Goal: Transaction & Acquisition: Purchase product/service

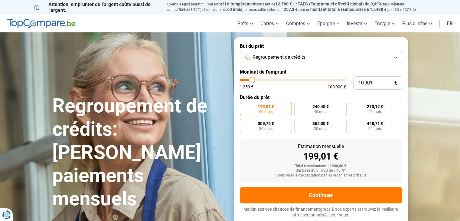
click at [395, 57] on button "Regroupement de crédits" at bounding box center [321, 57] width 162 height 13
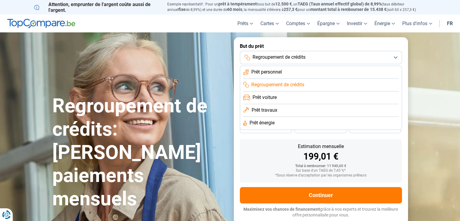
click at [276, 73] on span "Prêt personnel" at bounding box center [266, 72] width 31 height 7
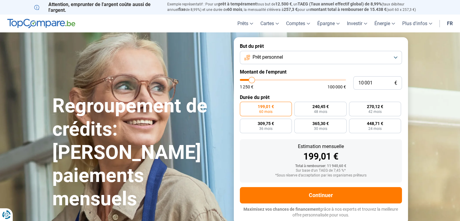
type input "24 250"
type input "24250"
click at [266, 80] on input "range" at bounding box center [293, 80] width 106 height 2
radio input "false"
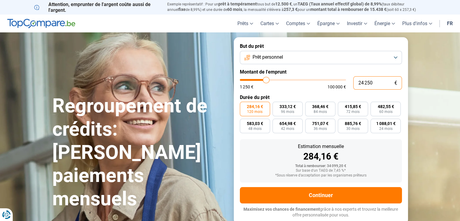
drag, startPoint x: 375, startPoint y: 83, endPoint x: 351, endPoint y: 85, distance: 24.2
click at [351, 85] on div "24 250 € 1 250 € 100 000 €" at bounding box center [321, 82] width 162 height 13
type input "6"
type input "1250"
type input "60"
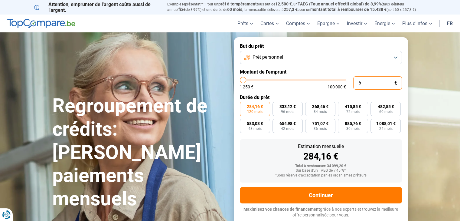
type input "1250"
type input "600"
type input "1250"
type input "6 000"
type input "6000"
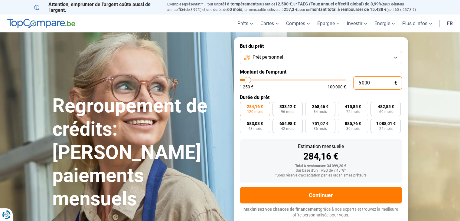
radio input "true"
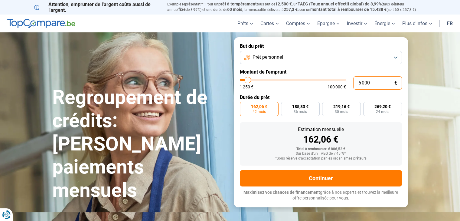
type input "6 000"
click at [262, 110] on span "42 mois" at bounding box center [259, 112] width 13 height 4
click at [244, 106] on input "162,06 € 42 mois" at bounding box center [242, 104] width 4 height 4
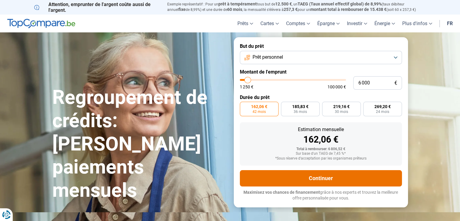
click at [313, 177] on button "Continuer" at bounding box center [321, 178] width 162 height 16
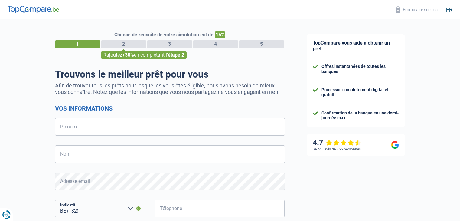
select select "32"
click at [85, 127] on input "Prénom" at bounding box center [170, 127] width 230 height 18
type input "sigrid"
type input "folie"
type input "492395407"
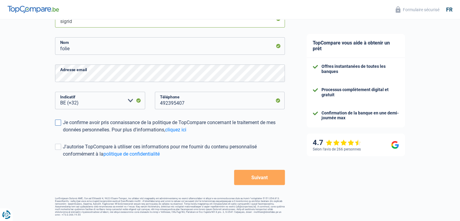
scroll to position [108, 0]
click at [59, 122] on span at bounding box center [58, 122] width 6 height 6
click at [63, 133] on input "Je confirme avoir pris connaissance de la politique de TopCompare concernant le…" at bounding box center [63, 133] width 0 height 0
click at [58, 146] on span at bounding box center [58, 147] width 6 height 6
click at [63, 158] on input "J'autorise TopCompare à utiliser ces informations pour me fournir du contenu pe…" at bounding box center [63, 158] width 0 height 0
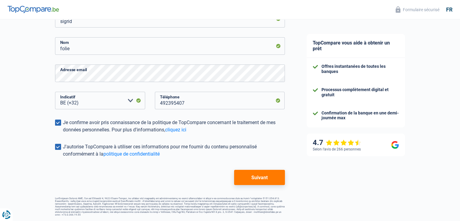
click at [254, 177] on button "Suivant" at bounding box center [259, 177] width 51 height 15
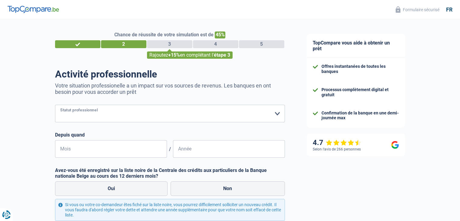
click at [276, 113] on select "Ouvrier Employé privé Employé public Invalide Indépendant Pensionné Chômeur Mut…" at bounding box center [170, 114] width 230 height 18
select select "worker"
click at [55, 105] on select "Ouvrier Employé privé Employé public Invalide Indépendant Pensionné Chômeur Mut…" at bounding box center [170, 114] width 230 height 18
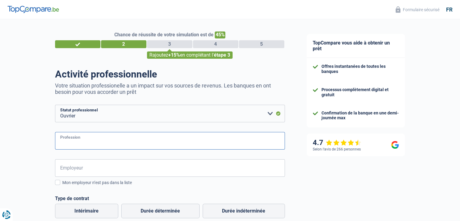
click at [90, 141] on input "Profession" at bounding box center [170, 141] width 230 height 18
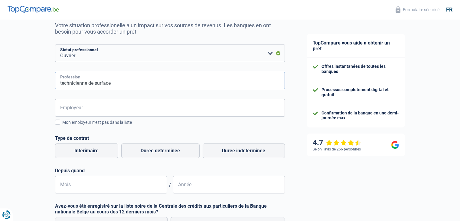
scroll to position [60, 0]
type input "technicienne de surface"
click at [224, 150] on label "Durée indéterminée" at bounding box center [244, 150] width 82 height 15
click at [224, 150] on input "Durée indéterminée" at bounding box center [244, 150] width 82 height 15
radio input "true"
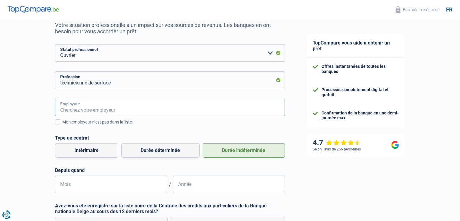
click at [120, 107] on input "Employeur" at bounding box center [170, 108] width 230 height 18
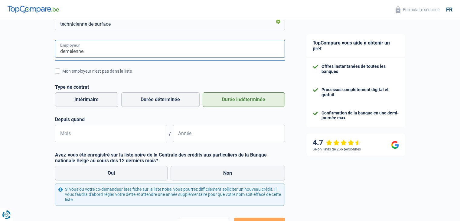
scroll to position [121, 0]
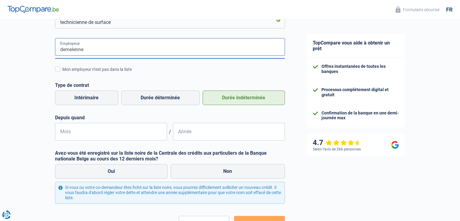
type input "demelenne"
click at [67, 132] on input "Mois" at bounding box center [111, 132] width 112 height 18
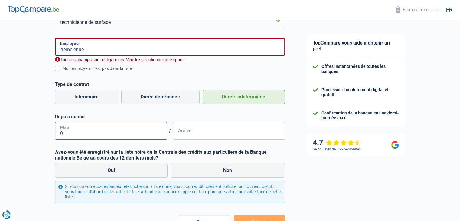
type input "01"
type input "2025"
click at [215, 172] on label "Non" at bounding box center [228, 170] width 114 height 15
click at [215, 172] on input "Non" at bounding box center [228, 170] width 114 height 15
radio input "true"
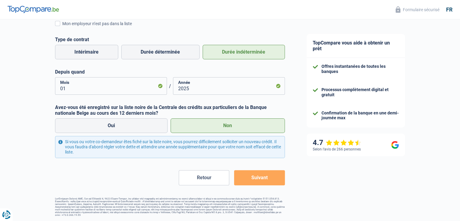
scroll to position [166, 0]
click at [253, 177] on button "Suivant" at bounding box center [259, 177] width 51 height 15
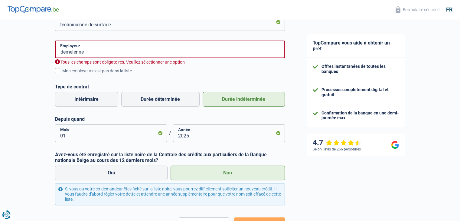
scroll to position [117, 0]
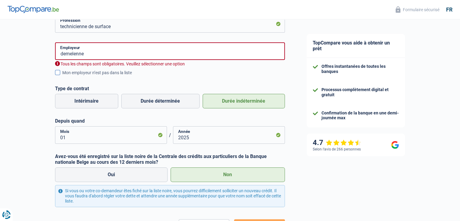
click at [58, 73] on span at bounding box center [57, 72] width 5 height 5
click at [62, 76] on input "Mon employeur n’est pas dans la liste" at bounding box center [62, 76] width 0 height 0
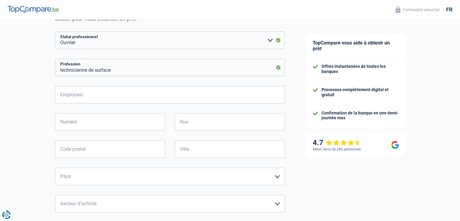
scroll to position [60, 0]
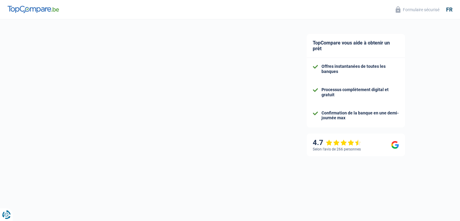
scroll to position [11, 0]
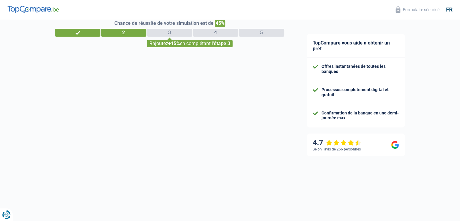
select select "32"
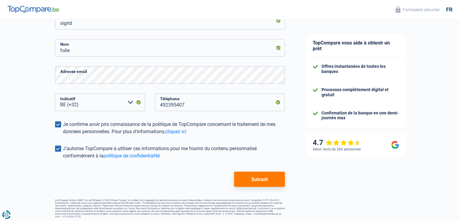
scroll to position [108, 0]
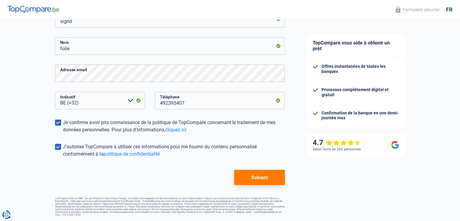
click at [258, 176] on button "Suivant" at bounding box center [259, 177] width 51 height 15
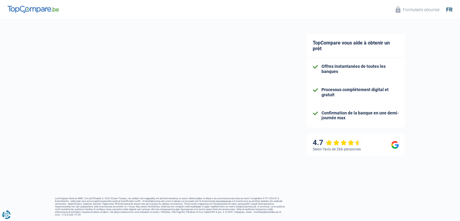
select select "worker"
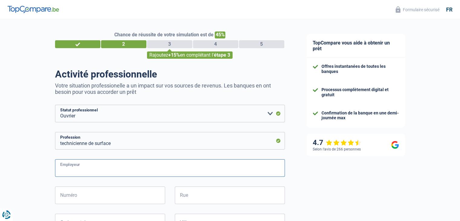
click at [71, 168] on input "Employeur" at bounding box center [170, 168] width 230 height 18
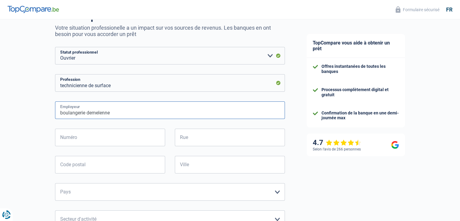
scroll to position [60, 0]
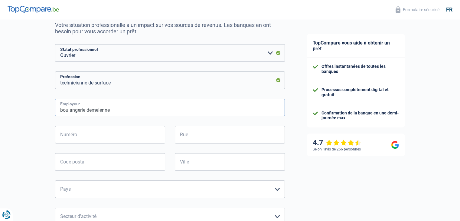
type input "boulangerie demelenne"
click at [84, 135] on input "Numéro" at bounding box center [110, 135] width 110 height 18
type input "17"
click at [188, 135] on input "Rue" at bounding box center [230, 135] width 110 height 18
type input "34 rue de la vallée"
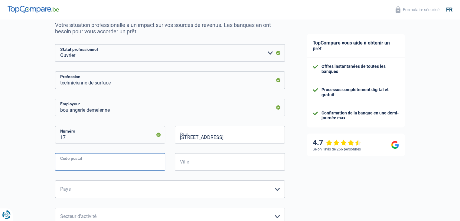
type input "6990"
type input "Hotton"
drag, startPoint x: 185, startPoint y: 138, endPoint x: 173, endPoint y: 138, distance: 12.1
click at [173, 138] on div "34 rue de la vallée Rue" at bounding box center [229, 139] width 119 height 27
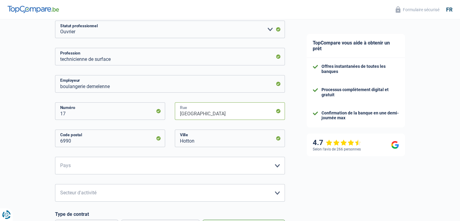
scroll to position [121, 0]
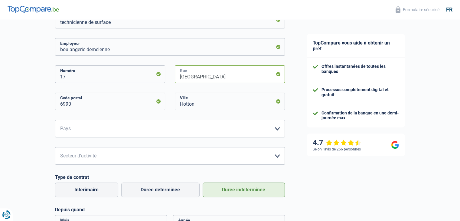
type input "rue de la vallée"
click at [276, 128] on select "Belgique France Allemagne Italie Luxembourg Pays-Bas Espagne Suisse Veuillez sé…" at bounding box center [170, 129] width 230 height 18
select select "BE"
click at [55, 120] on select "Belgique France Allemagne Italie Luxembourg Pays-Bas Espagne Suisse Veuillez sé…" at bounding box center [170, 129] width 230 height 18
click at [88, 155] on select "Agriculture/Pêche Industrie Horeca Courier/Fitness/Taxi Construction Banques/As…" at bounding box center [170, 156] width 230 height 18
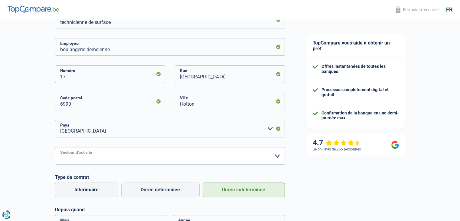
select select "hrc"
click at [55, 147] on select "Agriculture/Pêche Industrie Horeca Courier/Fitness/Taxi Construction Banques/As…" at bounding box center [170, 156] width 230 height 18
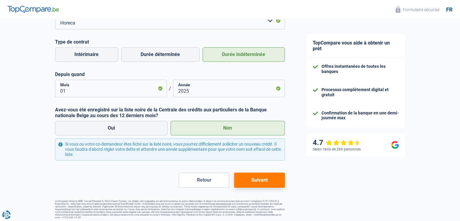
scroll to position [259, 0]
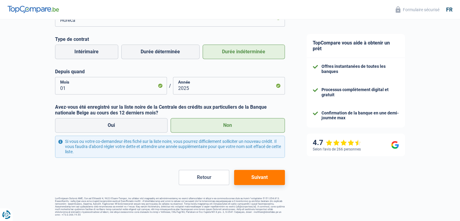
click at [262, 178] on button "Suivant" at bounding box center [259, 177] width 51 height 15
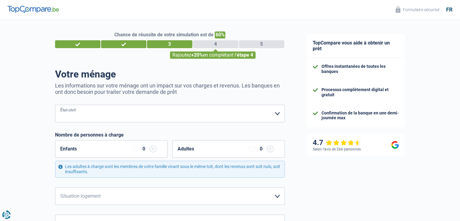
click at [277, 111] on select "Célibataire Marié(e) Cohabitant(e) légal(e) Divorcé(e) Veuf(ve) Séparé (de fait…" at bounding box center [170, 114] width 230 height 18
select select "married"
click at [55, 105] on select "Célibataire Marié(e) Cohabitant(e) légal(e) Divorcé(e) Veuf(ve) Séparé (de fait…" at bounding box center [170, 114] width 230 height 18
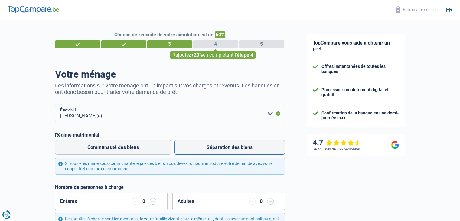
click at [208, 149] on label "Séparation des biens" at bounding box center [229, 147] width 111 height 15
click at [208, 149] on input "Séparation des biens" at bounding box center [229, 147] width 111 height 15
radio input "true"
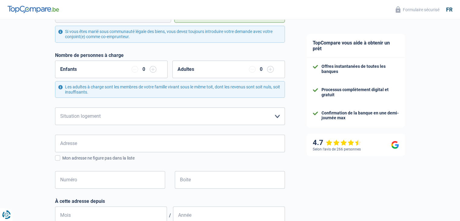
scroll to position [141, 0]
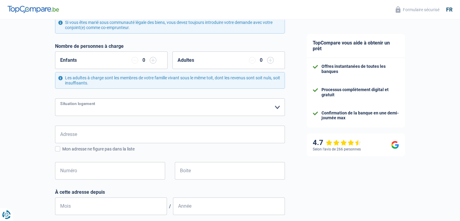
click at [276, 107] on select "Locataire Propriétaire avec prêt hypothécaire Propriétaire sans prêt hypothécai…" at bounding box center [170, 107] width 230 height 18
select select "ownerWithMortgage"
click at [55, 98] on select "Locataire Propriétaire avec prêt hypothécaire Propriétaire sans prêt hypothécai…" at bounding box center [170, 107] width 230 height 18
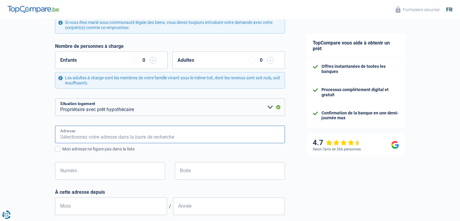
click at [79, 135] on input "Adresse" at bounding box center [170, 135] width 230 height 18
type input "34 rue de la vallée"
type input "Belgique"
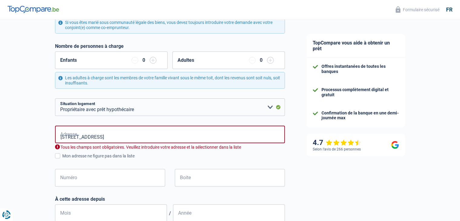
type input "Belgique"
click at [65, 136] on input "34 rue de la vallée" at bounding box center [170, 135] width 230 height 18
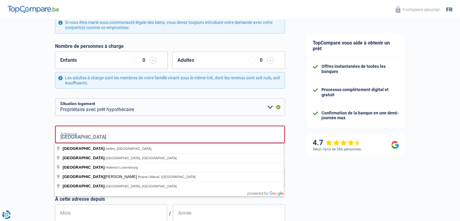
type input "rue de la vallée"
click at [33, 152] on div "Chance de réussite de votre simulation est de 60% 1 2 3 4 5 Rajoutez +20% en co…" at bounding box center [148, 137] width 296 height 522
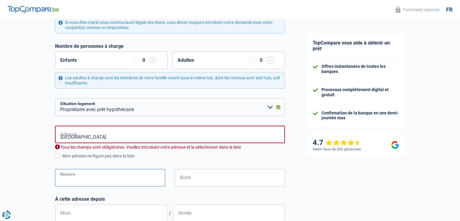
click at [67, 177] on input "Numéro" at bounding box center [110, 178] width 110 height 18
type input "34"
type input "Hotton"
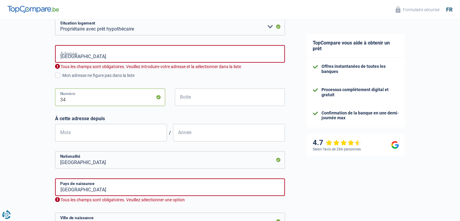
scroll to position [222, 0]
click at [81, 131] on input "Mois" at bounding box center [111, 132] width 112 height 18
type input "2"
type input "09"
type input "2021"
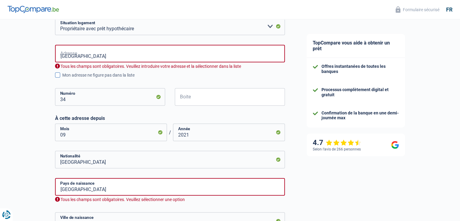
click at [57, 73] on span at bounding box center [57, 74] width 5 height 5
click at [62, 78] on input "Mon adresse ne figure pas dans la liste" at bounding box center [62, 78] width 0 height 0
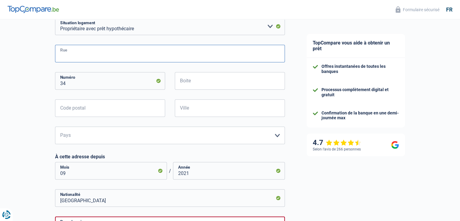
click at [68, 53] on input "Rue" at bounding box center [170, 54] width 230 height 18
type input "rue de la vallée"
type input "6990"
type input "Hotton"
type input "34 rue de la vallée"
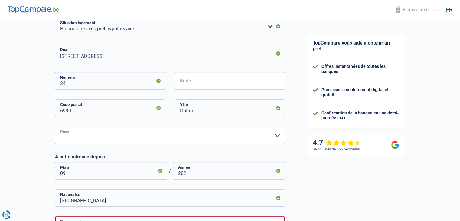
click at [114, 135] on select "Belgique Luxembourg Veuillez sélectionner une option" at bounding box center [170, 135] width 230 height 18
select select "BE"
click at [55, 126] on select "Belgique Luxembourg Veuillez sélectionner une option" at bounding box center [170, 135] width 230 height 18
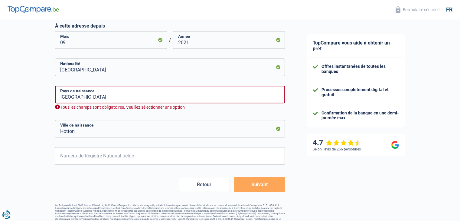
scroll to position [353, 0]
drag, startPoint x: 81, startPoint y: 130, endPoint x: 49, endPoint y: 139, distance: 33.2
type input "forrieres"
click at [71, 156] on input "Numéro de Registre National belge" at bounding box center [170, 156] width 230 height 18
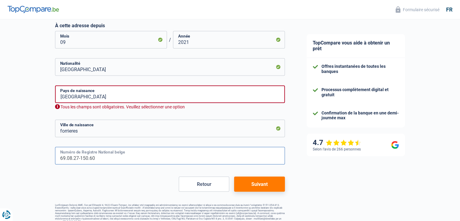
type input "69.08.27-150.60"
click at [252, 182] on button "Suivant" at bounding box center [259, 183] width 51 height 15
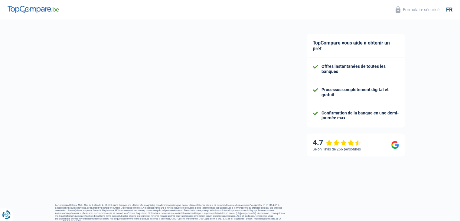
select select "netSalary"
select select "mortgage"
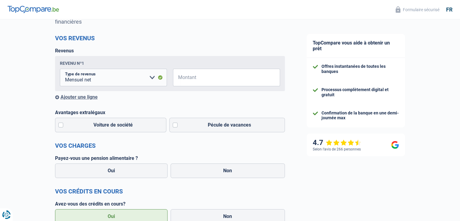
scroll to position [70, 0]
click at [151, 77] on select "Allocation d'handicap Allocations chômage Allocations familiales Chèques repas …" at bounding box center [113, 77] width 107 height 18
click at [179, 77] on span "€" at bounding box center [177, 77] width 8 height 18
click at [182, 77] on input "Montant" at bounding box center [230, 77] width 99 height 18
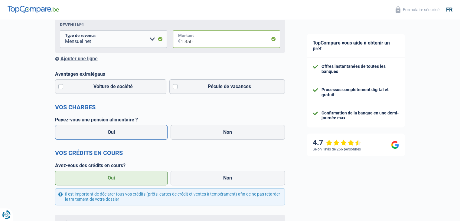
scroll to position [121, 0]
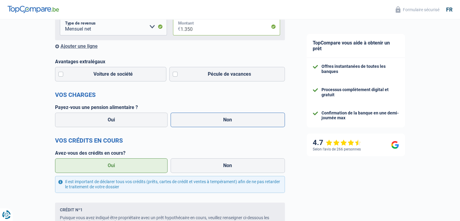
type input "1.350"
click at [220, 121] on label "Non" at bounding box center [228, 120] width 114 height 15
click at [220, 121] on input "Non" at bounding box center [228, 120] width 114 height 15
radio input "true"
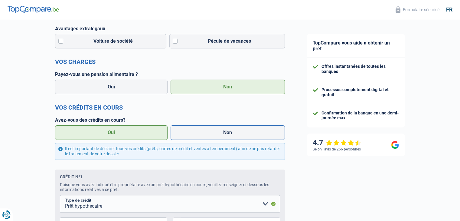
scroll to position [171, 0]
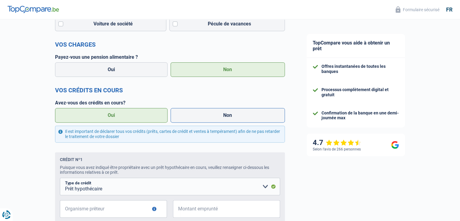
click at [227, 117] on label "Non" at bounding box center [228, 115] width 114 height 15
click at [227, 117] on input "Non" at bounding box center [228, 115] width 114 height 15
radio input "true"
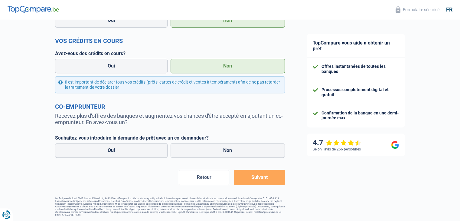
scroll to position [221, 0]
click at [227, 151] on label "Non" at bounding box center [228, 150] width 114 height 15
click at [227, 151] on input "Non" at bounding box center [228, 150] width 114 height 15
radio input "true"
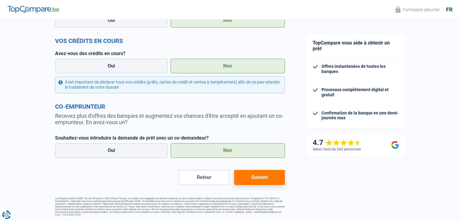
click at [258, 177] on button "Suivant" at bounding box center [259, 177] width 51 height 15
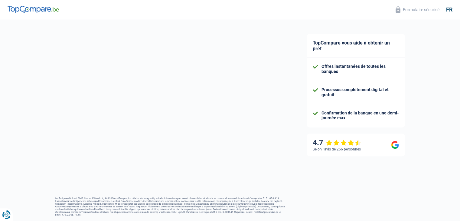
select select "42"
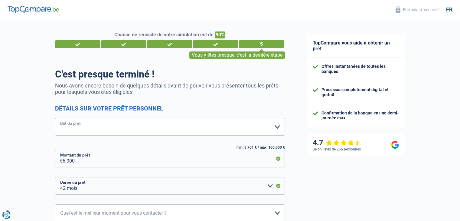
click at [277, 126] on select "Confort maison: meubles, textile, peinture, électroménager, outillage non-profe…" at bounding box center [170, 127] width 230 height 18
select select "other"
click at [55, 118] on select "Confort maison: meubles, textile, peinture, électroménager, outillage non-profe…" at bounding box center [170, 127] width 230 height 18
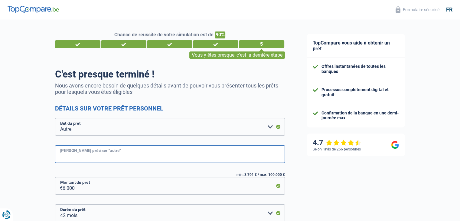
click at [92, 153] on input "Veuillez préciser "autre"" at bounding box center [170, 154] width 230 height 18
type input "r"
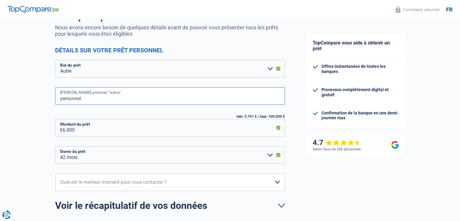
scroll to position [101, 0]
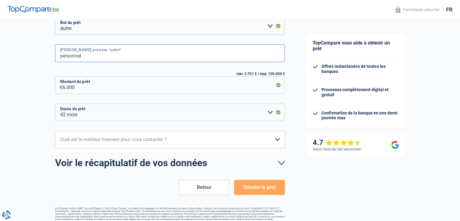
type input "personnel"
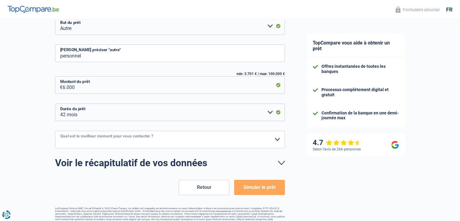
click at [276, 140] on select "10h-12h 12h-14h 14h-16h 16h-18h Veuillez sélectionner une option" at bounding box center [170, 140] width 230 height 18
select select "10-12"
click at [55, 131] on select "10h-12h 12h-14h 14h-16h 16h-18h Veuillez sélectionner une option" at bounding box center [170, 140] width 230 height 18
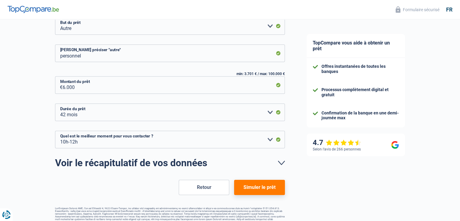
click at [253, 188] on button "Simuler le prêt" at bounding box center [259, 187] width 51 height 15
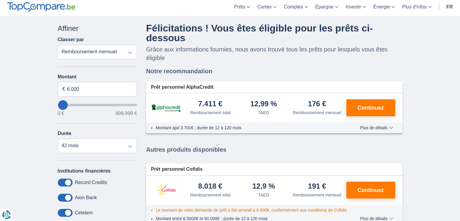
scroll to position [20, 0]
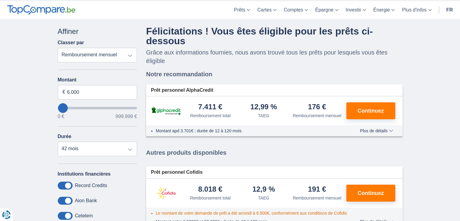
click at [389, 129] on span "Plus de détails" at bounding box center [376, 131] width 33 height 4
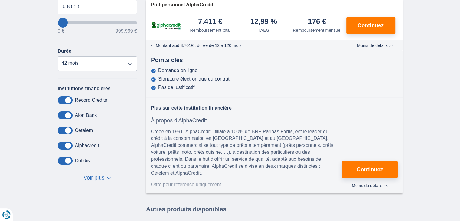
scroll to position [111, 0]
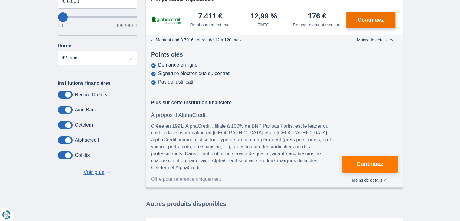
click at [369, 20] on span "Continuez" at bounding box center [370, 19] width 26 height 5
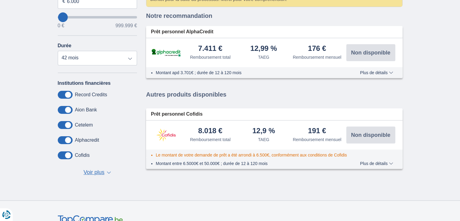
click at [86, 124] on label "Cetelem" at bounding box center [84, 124] width 18 height 5
click at [96, 172] on span "Voir plus" at bounding box center [93, 172] width 21 height 8
